Goal: Transaction & Acquisition: Purchase product/service

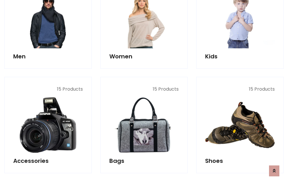
scroll to position [192, 0]
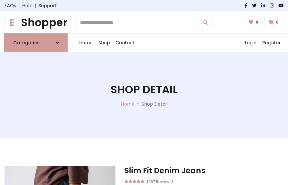
click at [36, 22] on h1 "E Shopper" at bounding box center [35, 22] width 63 height 13
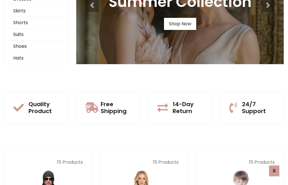
scroll to position [55, 0]
